Goal: Task Accomplishment & Management: Manage account settings

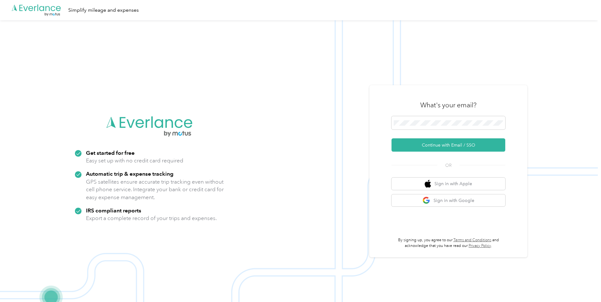
click at [408, 86] on div "What's your email? Continue with Email / SSO OR Sign in with Apple Sign in with…" at bounding box center [449, 171] width 158 height 172
click at [455, 119] on span at bounding box center [449, 122] width 114 height 13
click at [570, 125] on img at bounding box center [299, 171] width 598 height 302
click at [442, 118] on span at bounding box center [449, 122] width 114 height 13
click at [452, 146] on button "Continue with Email / SSO" at bounding box center [449, 144] width 114 height 13
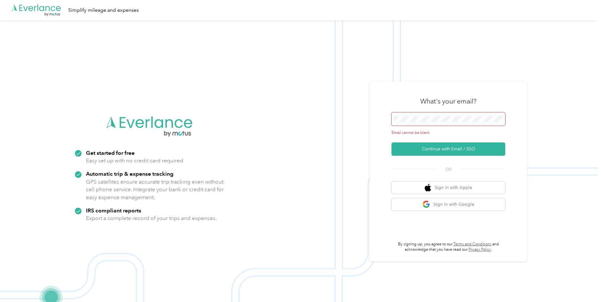
click at [428, 126] on div "Email cannot be blank" at bounding box center [449, 123] width 114 height 23
click at [430, 122] on span at bounding box center [449, 118] width 114 height 13
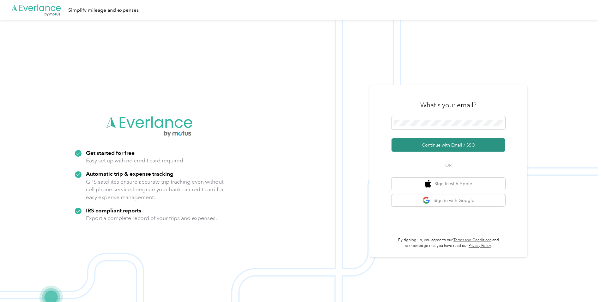
click at [443, 143] on button "Continue with Email / SSO" at bounding box center [449, 144] width 114 height 13
click at [468, 113] on div "What's your email?" at bounding box center [449, 105] width 114 height 22
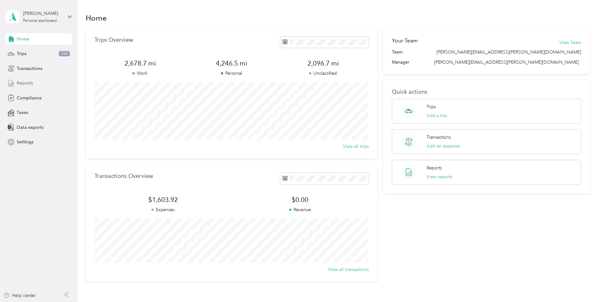
click at [32, 81] on span "Reports" at bounding box center [25, 83] width 16 height 7
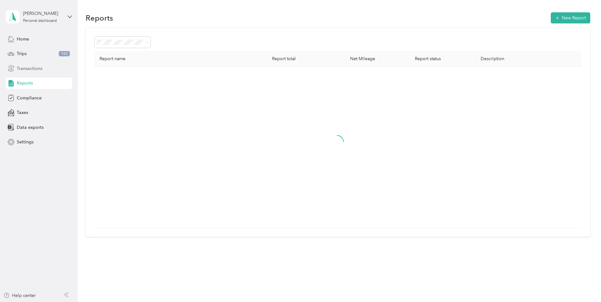
click at [36, 68] on span "Transactions" at bounding box center [30, 68] width 26 height 7
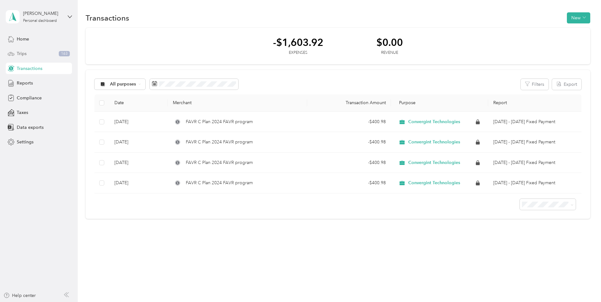
click at [28, 58] on div "Trips 163" at bounding box center [39, 53] width 66 height 11
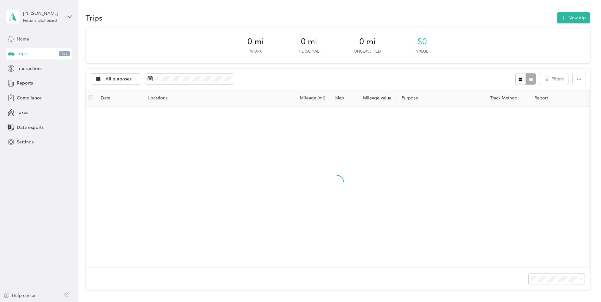
click at [24, 39] on span "Home" at bounding box center [23, 39] width 12 height 7
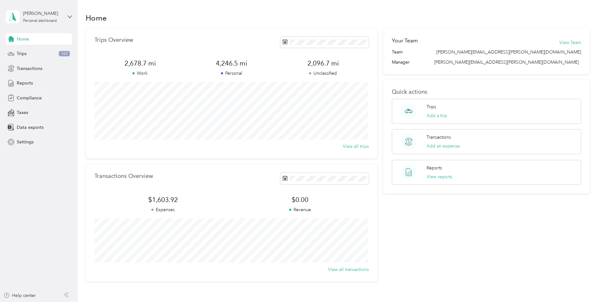
scroll to position [45, 0]
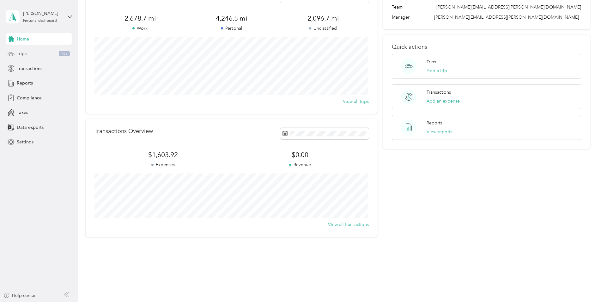
click at [24, 54] on span "Trips" at bounding box center [22, 53] width 10 height 7
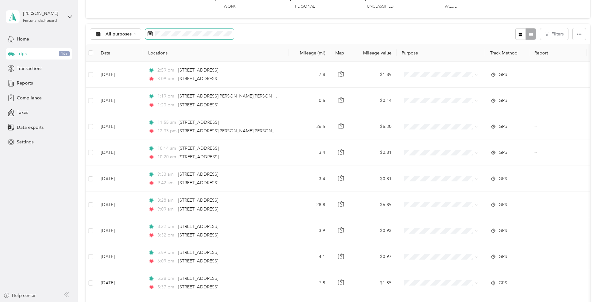
click at [147, 34] on span at bounding box center [189, 34] width 89 height 11
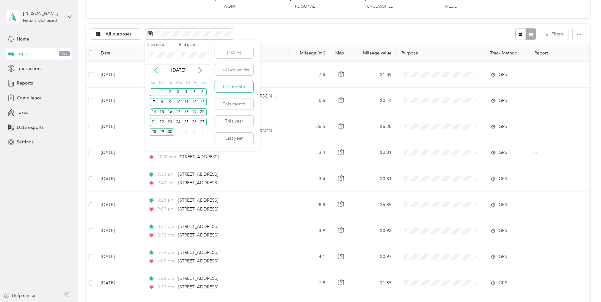
click at [238, 86] on button "Last month" at bounding box center [234, 86] width 39 height 11
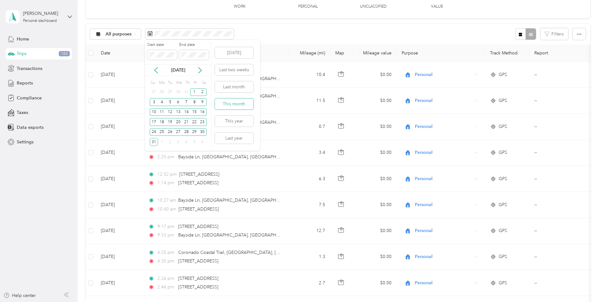
click at [240, 106] on button "This month" at bounding box center [234, 103] width 39 height 11
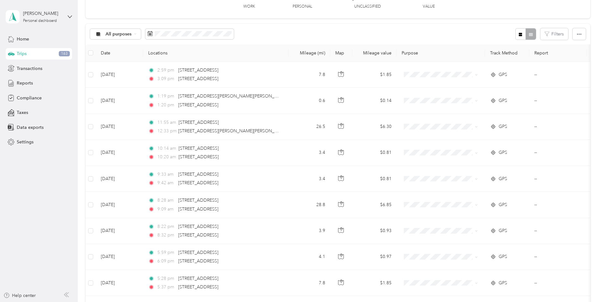
click at [104, 54] on th "Date" at bounding box center [119, 52] width 47 height 17
click at [110, 52] on th "Date" at bounding box center [119, 52] width 47 height 17
click at [527, 35] on div at bounding box center [526, 34] width 21 height 12
click at [519, 35] on icon "button" at bounding box center [520, 34] width 3 height 3
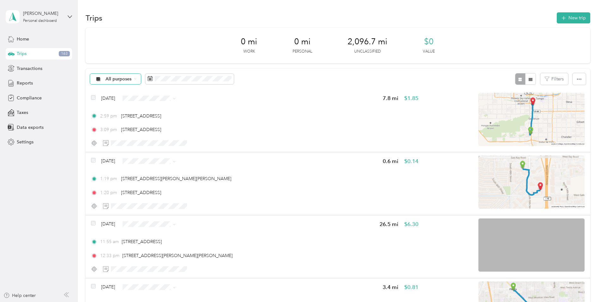
click at [132, 81] on div "All purposes" at bounding box center [115, 79] width 51 height 11
click at [129, 80] on span "All purposes" at bounding box center [119, 79] width 26 height 4
click at [580, 78] on icon "button" at bounding box center [579, 79] width 4 height 4
click at [294, 77] on div "All purposes Filters" at bounding box center [338, 79] width 505 height 21
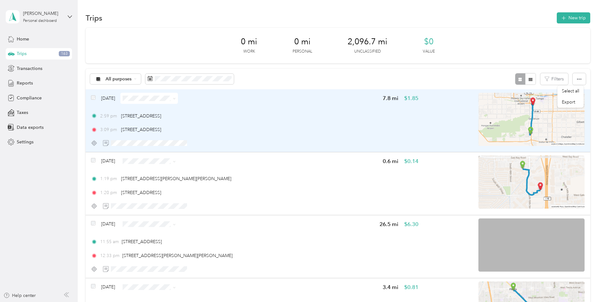
click at [103, 99] on span "[DATE]" at bounding box center [108, 98] width 14 height 7
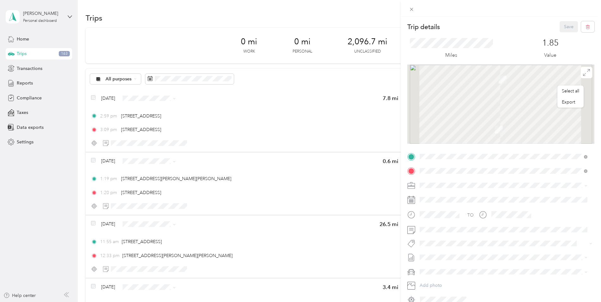
click at [105, 102] on div "Trip details Save This trip cannot be edited because it is either under review,…" at bounding box center [300, 151] width 601 height 302
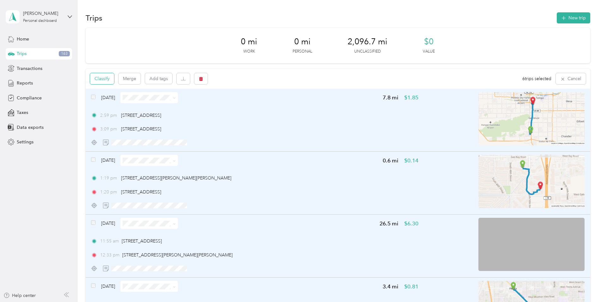
click at [106, 80] on button "Classify" at bounding box center [102, 78] width 24 height 11
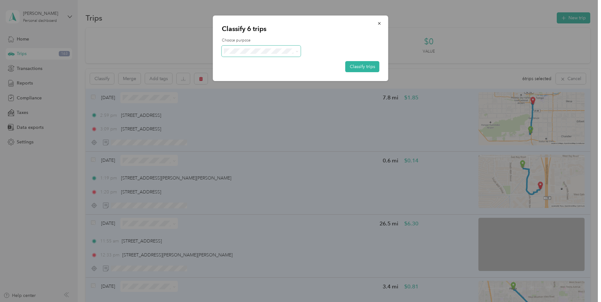
click at [235, 54] on span at bounding box center [261, 51] width 79 height 11
click at [266, 67] on ol "Convergint Technologies Personal" at bounding box center [261, 68] width 79 height 22
click at [274, 62] on span "Convergint Technologies" at bounding box center [266, 62] width 59 height 7
click at [363, 66] on button "Classify trips" at bounding box center [363, 66] width 34 height 11
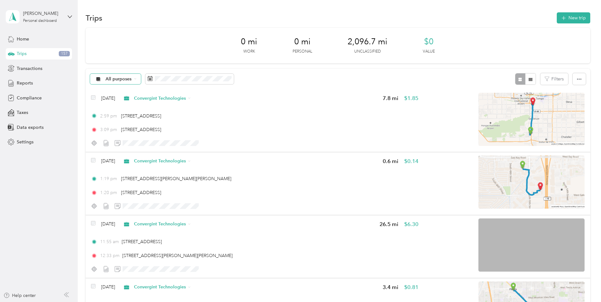
click at [132, 83] on div "All purposes" at bounding box center [115, 79] width 51 height 11
click at [133, 101] on span "Unclassified" at bounding box center [132, 101] width 52 height 7
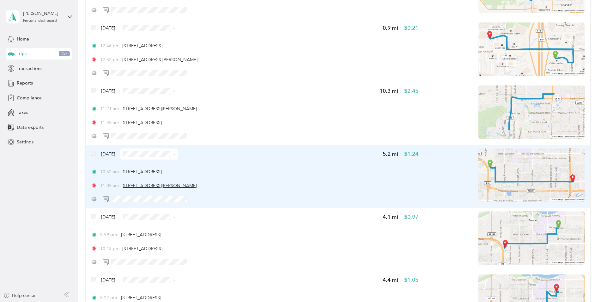
scroll to position [1455, 0]
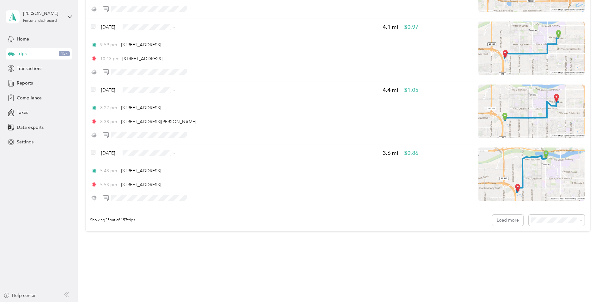
click at [559, 252] on div "100 per load" at bounding box center [555, 253] width 47 height 7
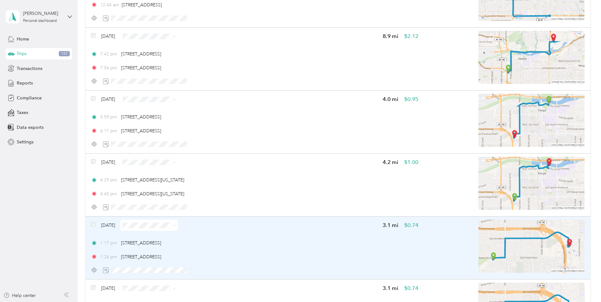
scroll to position [5882, 0]
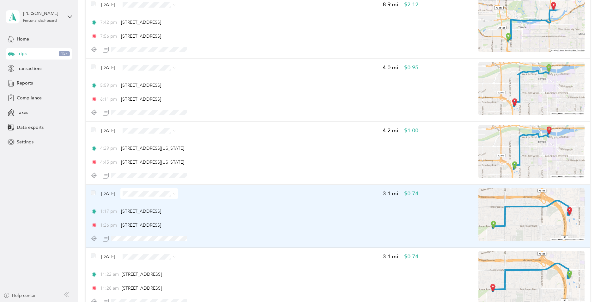
click at [98, 193] on div "[DATE]" at bounding box center [134, 193] width 87 height 11
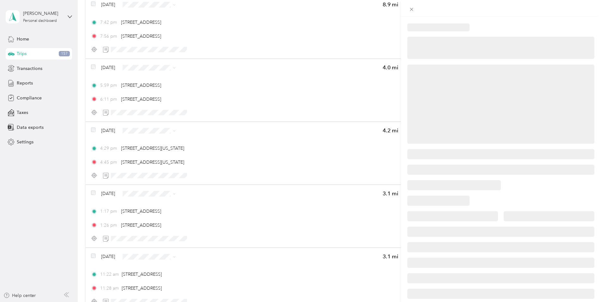
click at [97, 193] on div at bounding box center [300, 151] width 601 height 302
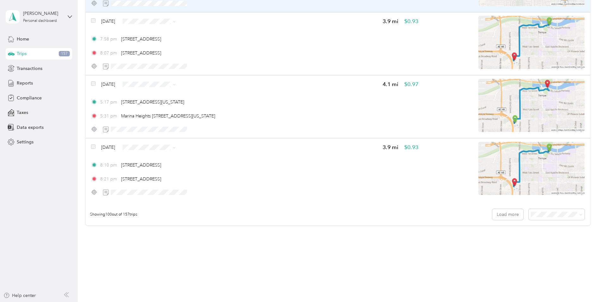
scroll to position [6190, 0]
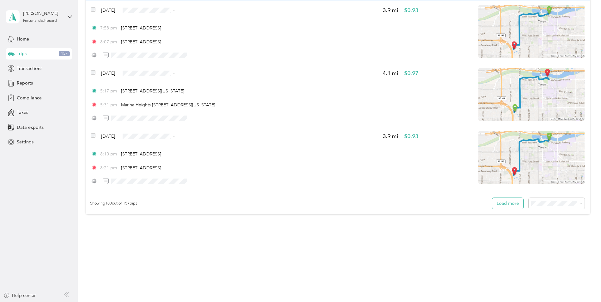
click at [503, 205] on button "Load more" at bounding box center [508, 203] width 31 height 11
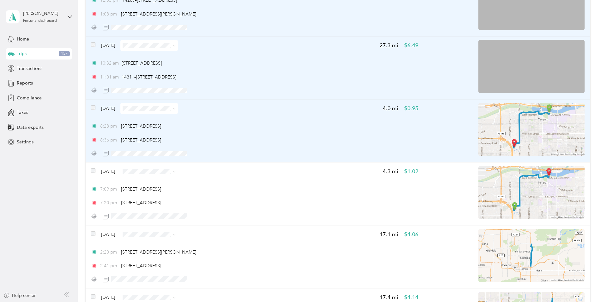
scroll to position [7067, 0]
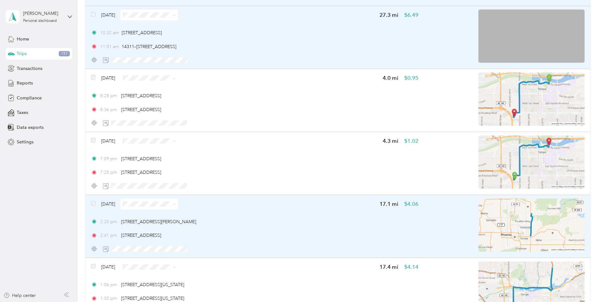
click at [93, 206] on span at bounding box center [93, 203] width 4 height 7
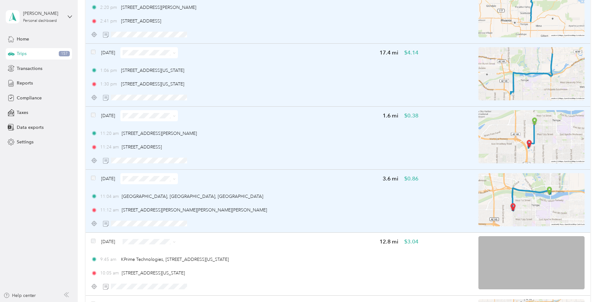
scroll to position [7288, 0]
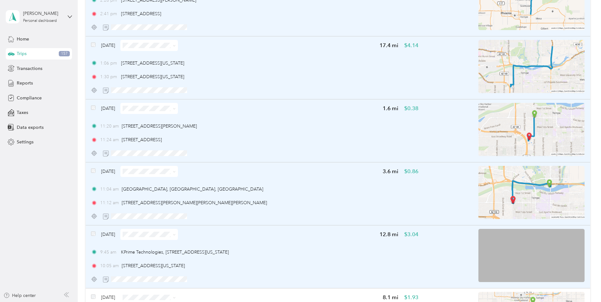
click at [97, 236] on div "[DATE]" at bounding box center [134, 234] width 87 height 11
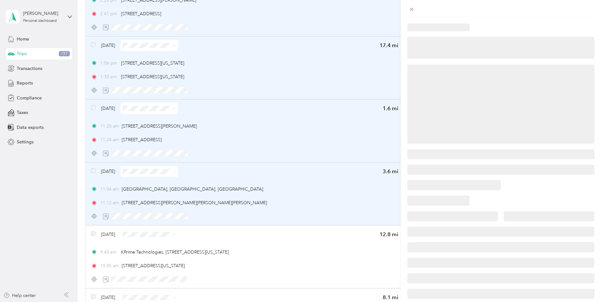
click at [93, 232] on div at bounding box center [300, 151] width 601 height 302
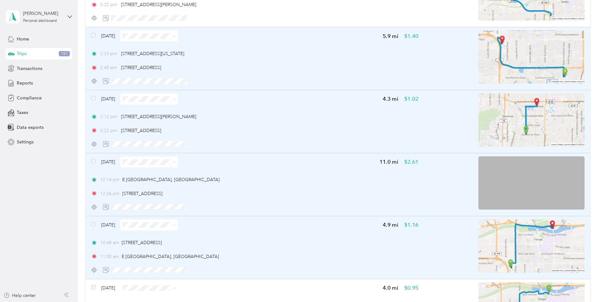
scroll to position [9217, 0]
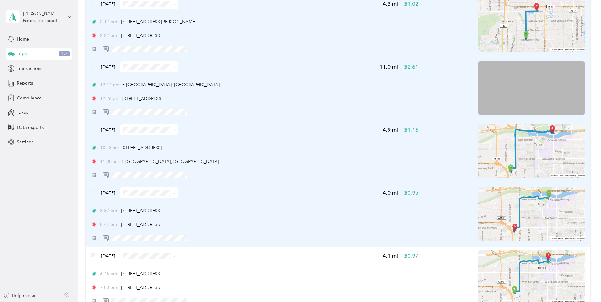
click at [92, 195] on span at bounding box center [93, 192] width 4 height 7
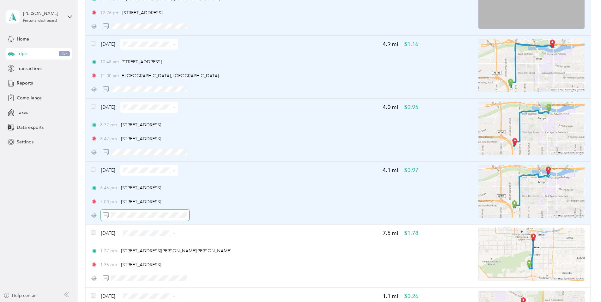
scroll to position [9312, 0]
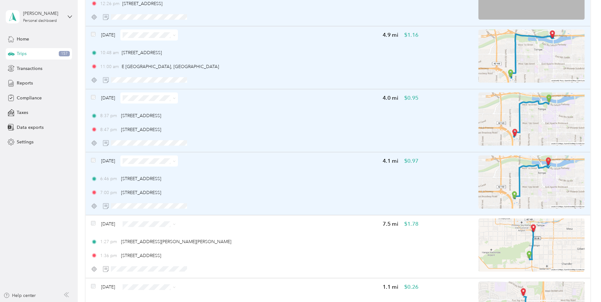
click at [96, 159] on div "[DATE]" at bounding box center [134, 160] width 87 height 11
click at [94, 100] on span at bounding box center [93, 98] width 4 height 7
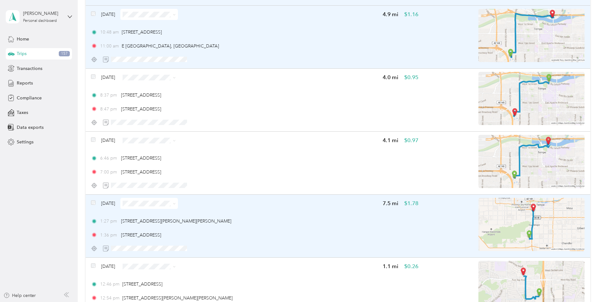
scroll to position [9343, 0]
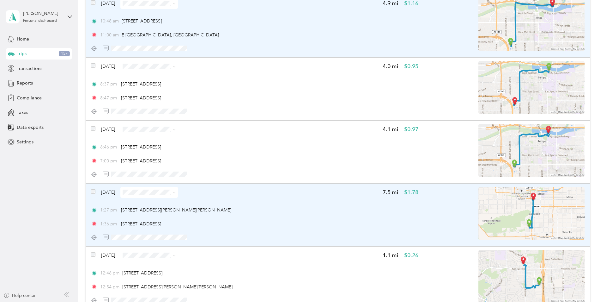
click at [89, 189] on div "[DATE] 7.5 mi $1.78 1:27 pm [STREET_ADDRESS] 1:36 pm [STREET_ADDRESS]" at bounding box center [338, 214] width 505 height 63
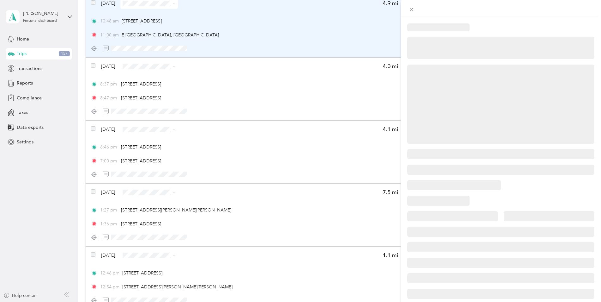
click at [94, 192] on div at bounding box center [300, 151] width 601 height 302
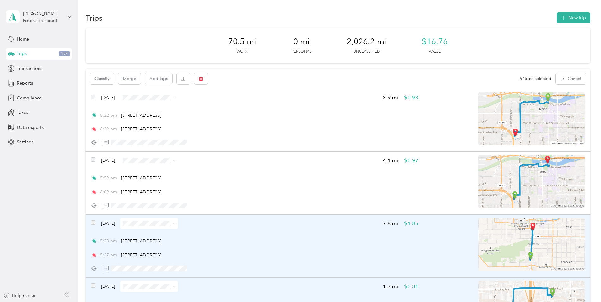
drag, startPoint x: 277, startPoint y: 228, endPoint x: 271, endPoint y: 133, distance: 95.1
click at [105, 82] on button "Classify" at bounding box center [102, 78] width 24 height 11
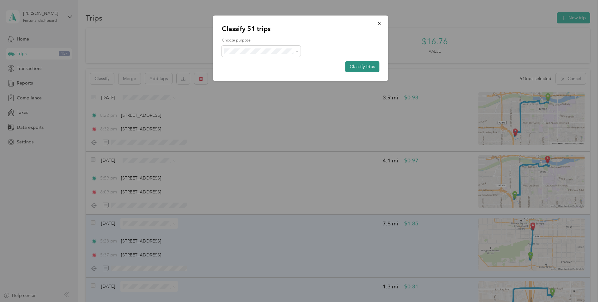
click at [363, 65] on button "Classify trips" at bounding box center [363, 66] width 34 height 11
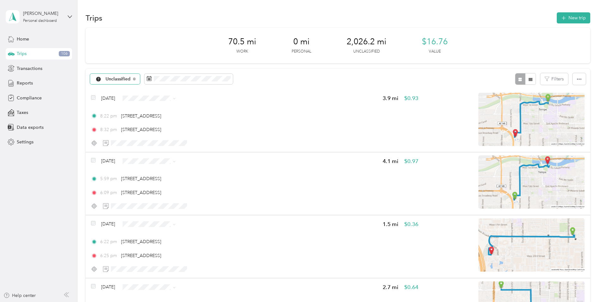
click at [121, 81] on span "Unclassified" at bounding box center [118, 79] width 25 height 4
click at [299, 72] on div "Unclassified Filters" at bounding box center [338, 79] width 505 height 21
click at [117, 78] on span "Unclassified" at bounding box center [118, 79] width 25 height 4
click at [127, 91] on span "All purposes" at bounding box center [132, 90] width 52 height 7
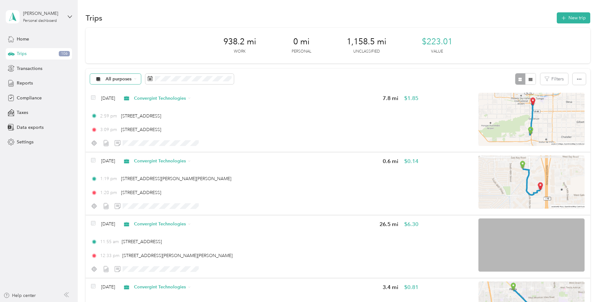
click at [130, 79] on span "All purposes" at bounding box center [119, 79] width 26 height 4
click at [127, 98] on span "Unclassified" at bounding box center [132, 101] width 52 height 7
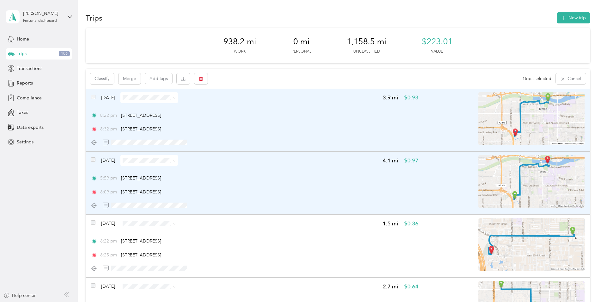
click at [98, 161] on div "[DATE]" at bounding box center [134, 160] width 87 height 11
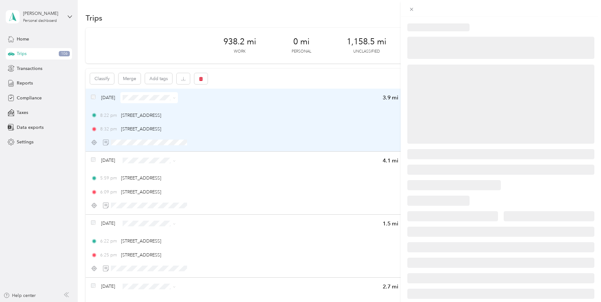
click at [94, 158] on div at bounding box center [300, 151] width 601 height 302
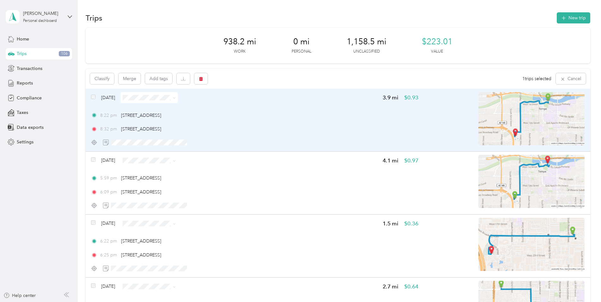
click at [94, 160] on div at bounding box center [300, 151] width 601 height 302
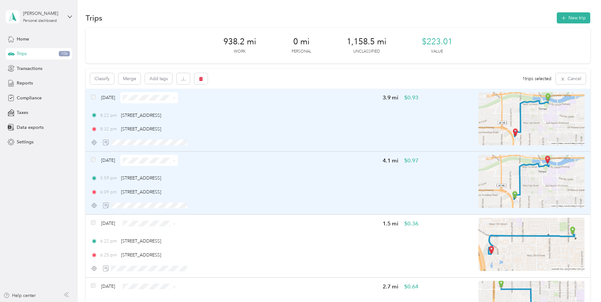
click at [95, 162] on div at bounding box center [93, 159] width 4 height 4
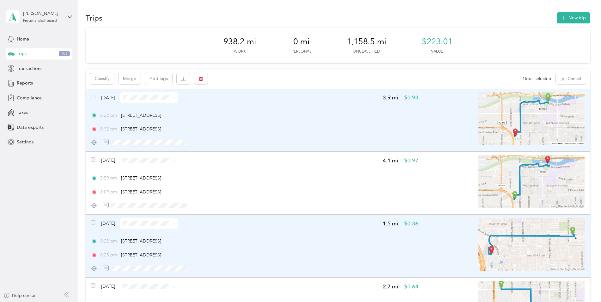
click at [86, 219] on div "[DATE] 1.5 mi $0.36 6:22 pm [STREET_ADDRESS] 6:25 pm [STREET_ADDRESS]" at bounding box center [338, 245] width 505 height 63
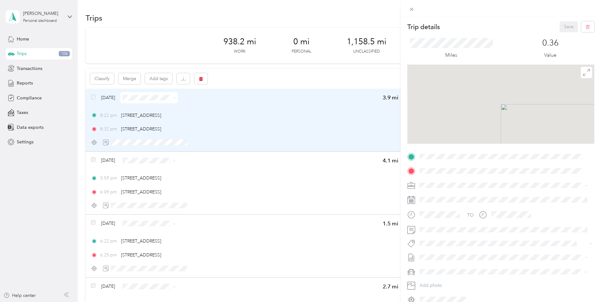
drag, startPoint x: 93, startPoint y: 156, endPoint x: 93, endPoint y: 164, distance: 8.2
click at [93, 156] on div "Trip details Save This trip cannot be edited because it is either under review,…" at bounding box center [300, 151] width 601 height 302
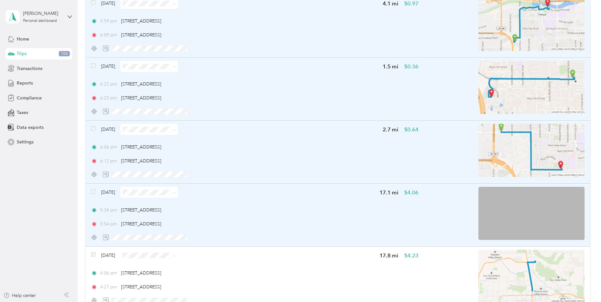
scroll to position [158, 0]
click at [90, 191] on div "[DATE] 17.1 mi $4.06 5:34 pm [STREET_ADDRESS][GEOGRAPHIC_DATA]:54 pm [STREET_AD…" at bounding box center [338, 213] width 505 height 63
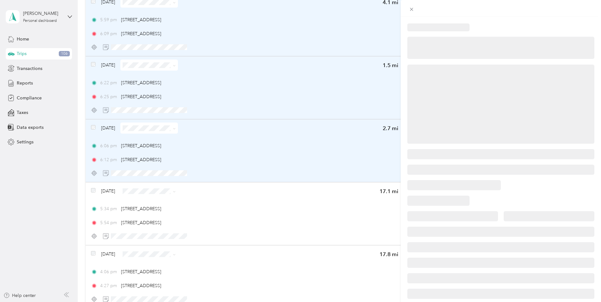
click at [90, 180] on div at bounding box center [300, 151] width 601 height 302
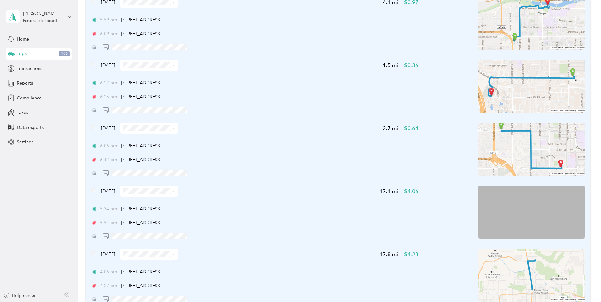
scroll to position [221, 0]
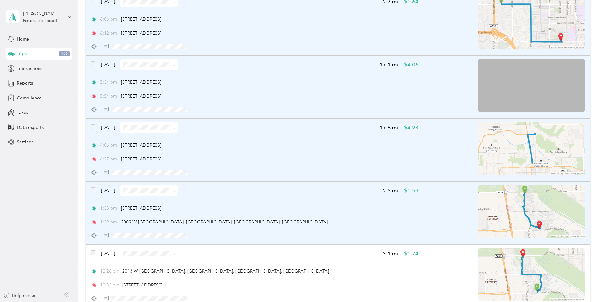
click at [95, 192] on span at bounding box center [93, 190] width 4 height 7
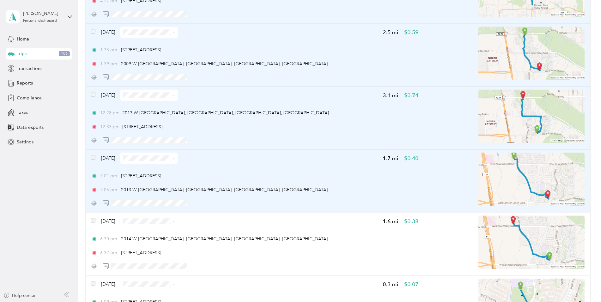
click at [94, 160] on span at bounding box center [93, 158] width 4 height 7
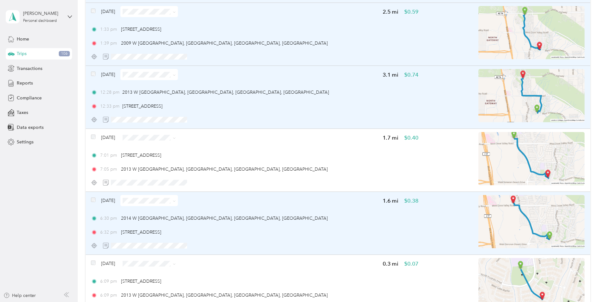
scroll to position [474, 0]
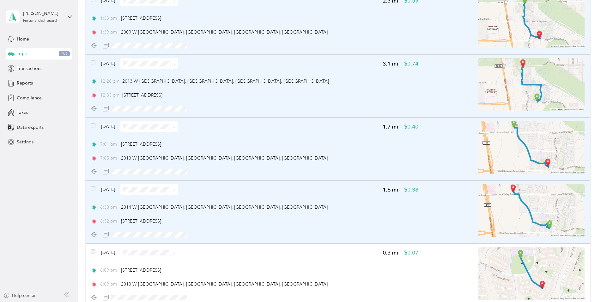
click at [90, 188] on div "[DATE] 1.6 mi $0.38 6:30 pm 2014 W [GEOGRAPHIC_DATA] 6:32 pm [STREET_ADDRESS]" at bounding box center [338, 212] width 505 height 63
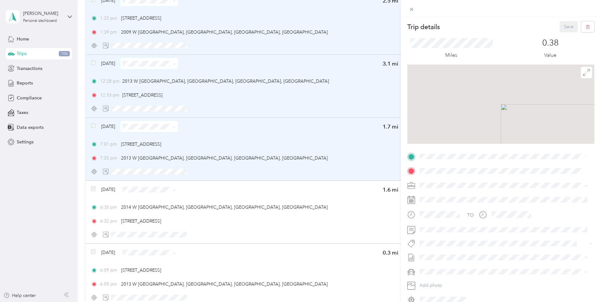
click at [93, 193] on div "Trip details Save This trip cannot be edited because it is either under review,…" at bounding box center [300, 151] width 601 height 302
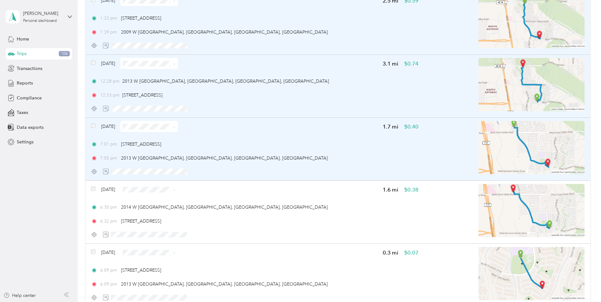
click at [94, 188] on div at bounding box center [300, 151] width 601 height 302
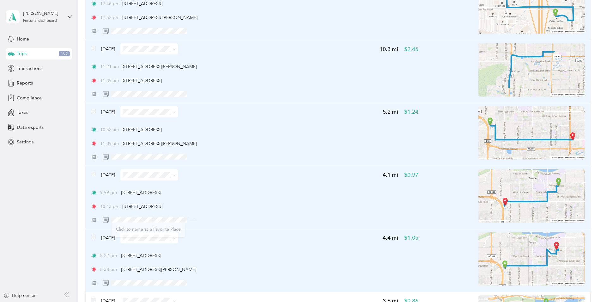
scroll to position [1075, 0]
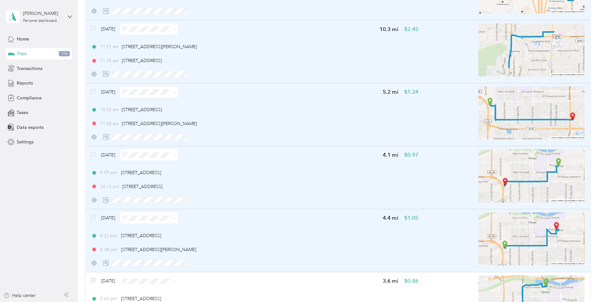
click at [91, 216] on div "[DATE] 4.4 mi $1.05 8:22 pm [STREET_ADDRESS] 8:38 pm [STREET_ADDRESS][PERSON_NA…" at bounding box center [338, 240] width 505 height 63
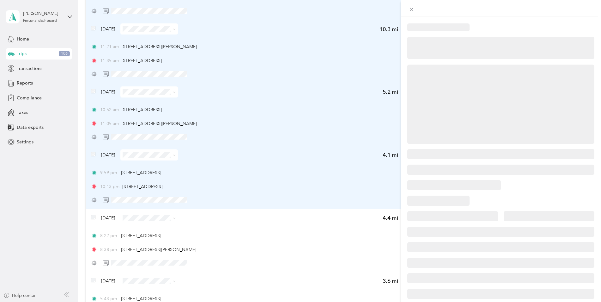
click at [95, 221] on div at bounding box center [300, 151] width 601 height 302
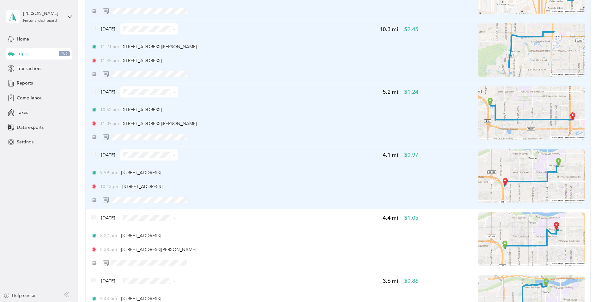
click at [94, 217] on div at bounding box center [300, 151] width 601 height 302
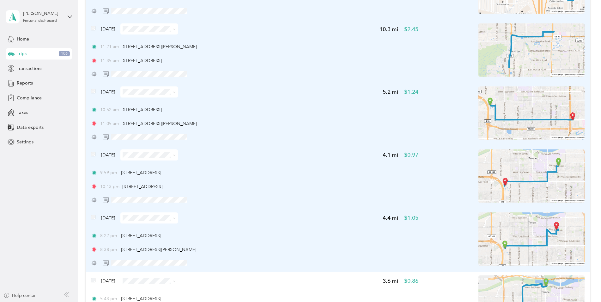
click at [95, 219] on div at bounding box center [93, 217] width 4 height 4
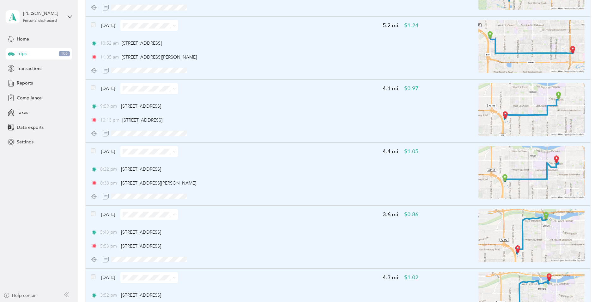
scroll to position [1170, 0]
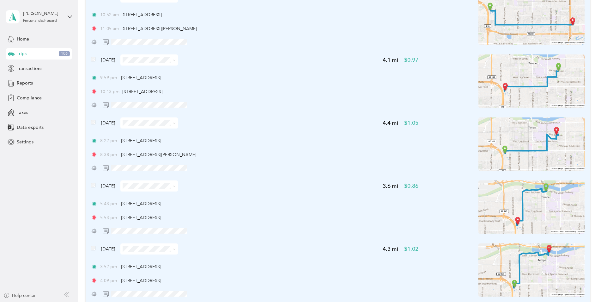
click at [91, 250] on div "[DATE] 4.3 mi $1.02 3:52 pm [STREET_ADDRESS] 4:09 pm [STREET_ADDRESS]" at bounding box center [338, 271] width 505 height 63
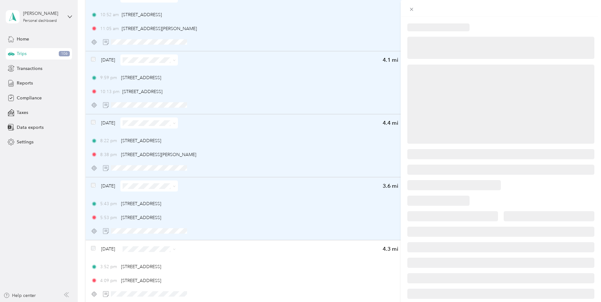
click at [93, 250] on div at bounding box center [300, 151] width 601 height 302
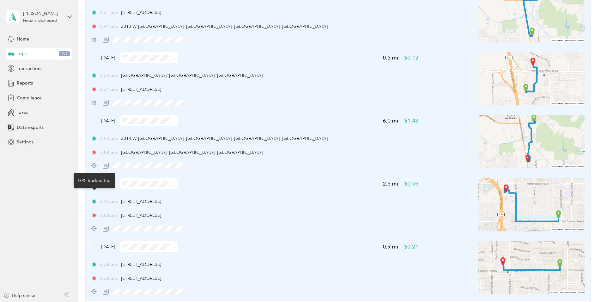
scroll to position [1518, 0]
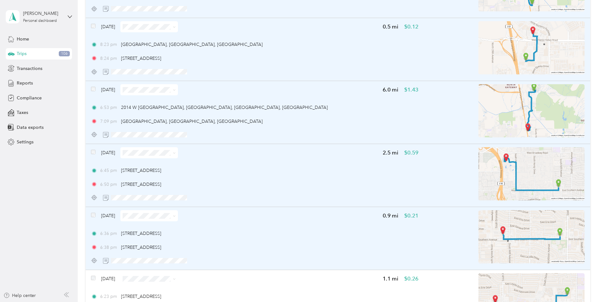
click at [92, 212] on span at bounding box center [93, 215] width 4 height 7
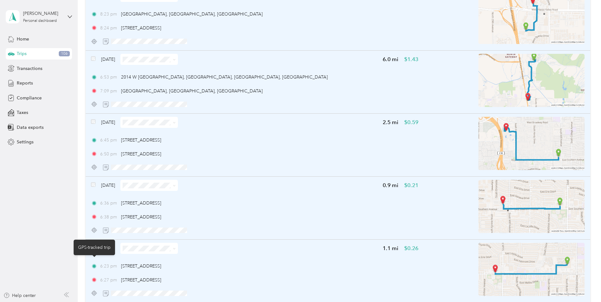
scroll to position [1581, 0]
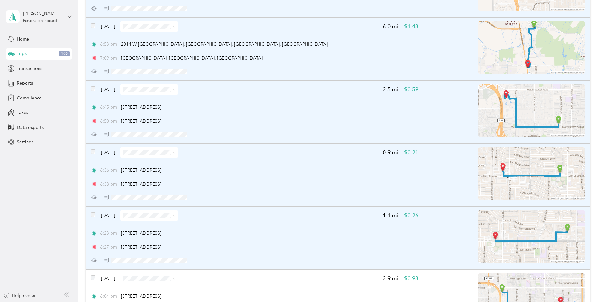
click at [95, 218] on span at bounding box center [93, 215] width 4 height 7
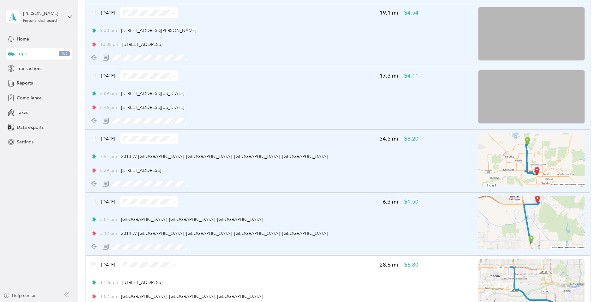
scroll to position [2119, 0]
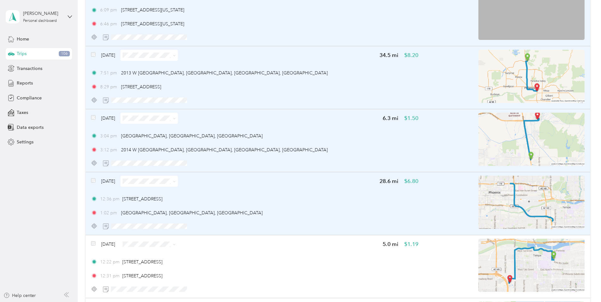
click at [98, 185] on div "[DATE]" at bounding box center [134, 180] width 87 height 11
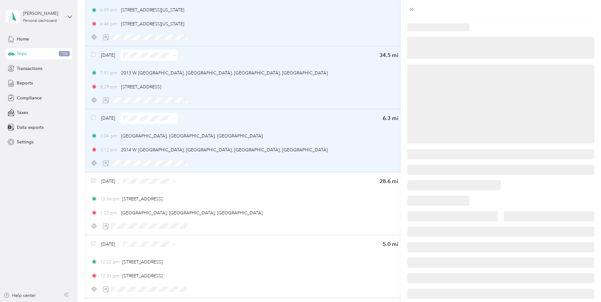
click at [95, 182] on div at bounding box center [300, 151] width 601 height 302
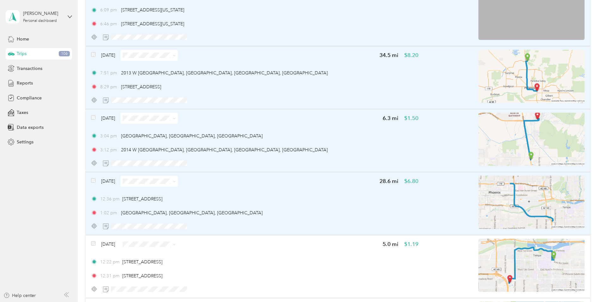
click at [94, 182] on span at bounding box center [93, 181] width 4 height 7
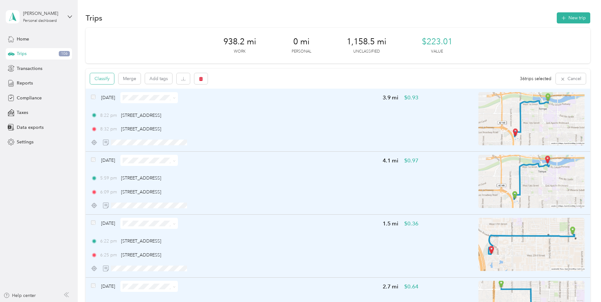
click at [106, 81] on button "Classify" at bounding box center [102, 78] width 24 height 11
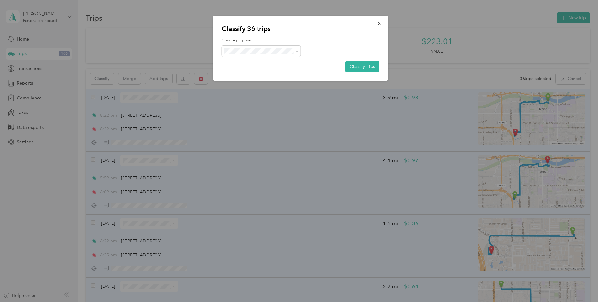
click at [261, 68] on li "Personal" at bounding box center [262, 71] width 80 height 11
click at [360, 65] on button "Classify trips" at bounding box center [363, 66] width 34 height 11
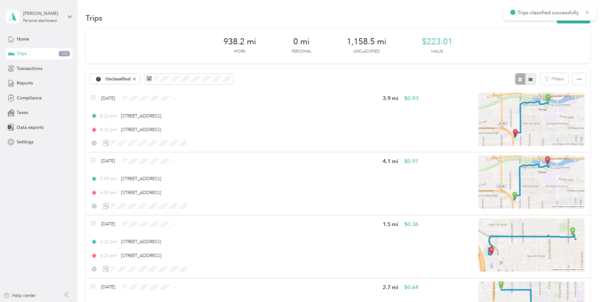
click at [529, 79] on icon "button" at bounding box center [531, 79] width 4 height 4
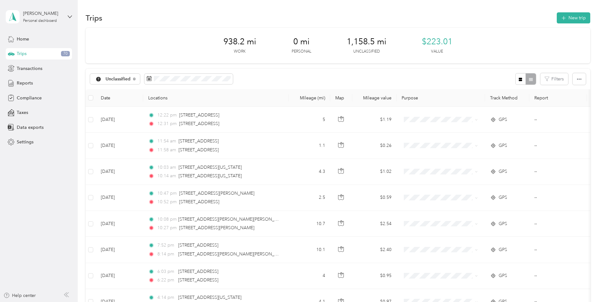
click at [87, 97] on th at bounding box center [91, 97] width 10 height 17
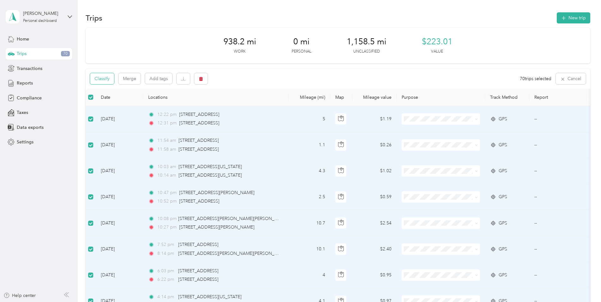
click at [108, 79] on button "Classify" at bounding box center [102, 78] width 24 height 11
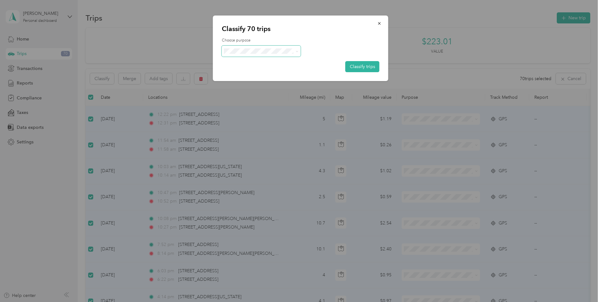
click at [255, 48] on span at bounding box center [261, 51] width 79 height 11
click at [352, 69] on button "Classify trips" at bounding box center [363, 66] width 34 height 11
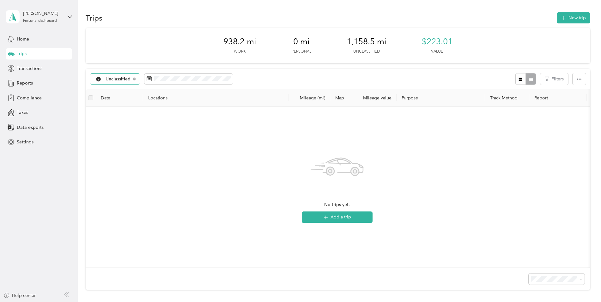
click at [128, 80] on span "Unclassified" at bounding box center [118, 79] width 25 height 4
click at [121, 90] on span "All purposes" at bounding box center [132, 89] width 52 height 7
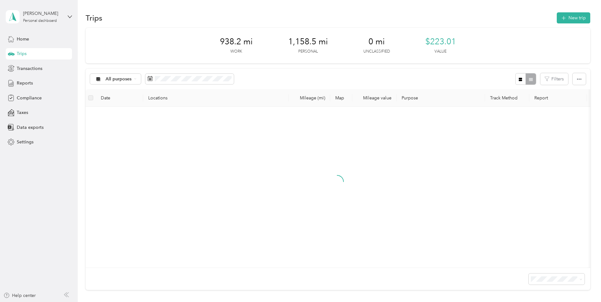
click at [226, 43] on span "938.2 mi" at bounding box center [236, 42] width 33 height 10
click at [10, 85] on icon at bounding box center [11, 83] width 7 height 7
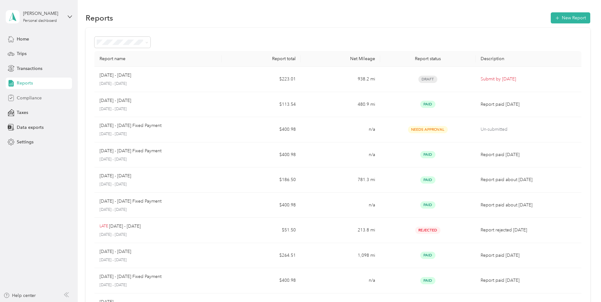
click at [43, 98] on div "Compliance" at bounding box center [39, 97] width 66 height 11
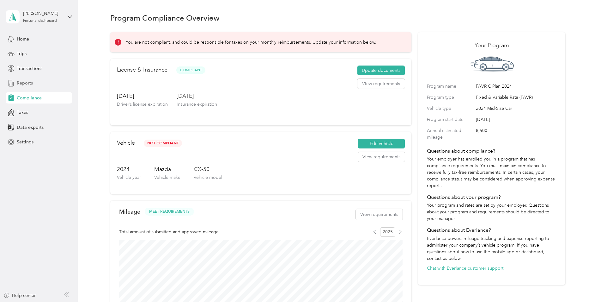
click at [24, 82] on span "Reports" at bounding box center [25, 83] width 16 height 7
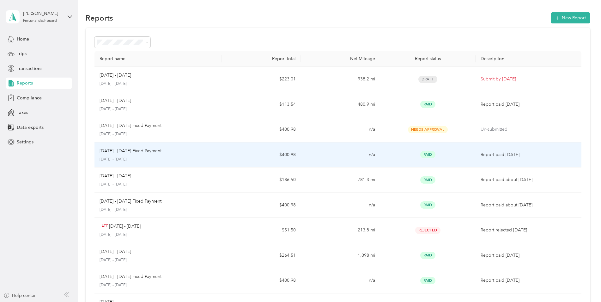
click at [183, 157] on p "[DATE] - [DATE]" at bounding box center [158, 160] width 117 height 6
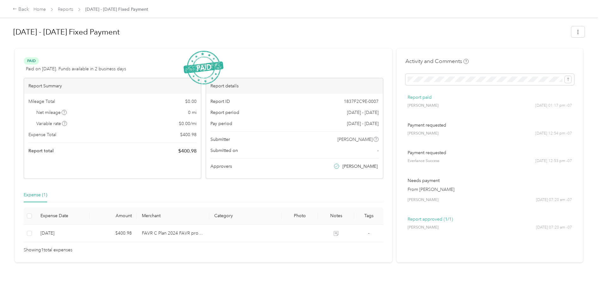
click at [13, 4] on div "Back Home Reports [DATE] - [DATE] Fixed Payment" at bounding box center [300, 9] width 601 height 18
click at [18, 11] on div "Back" at bounding box center [21, 10] width 16 height 8
